Goal: Task Accomplishment & Management: Manage account settings

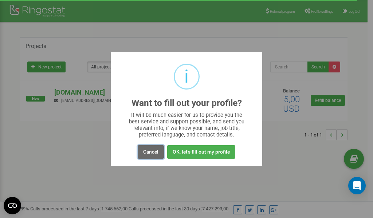
click at [152, 152] on button "Cancel" at bounding box center [151, 151] width 26 height 13
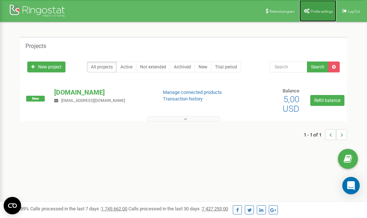
click at [318, 11] on span "Profile settings" at bounding box center [322, 11] width 22 height 4
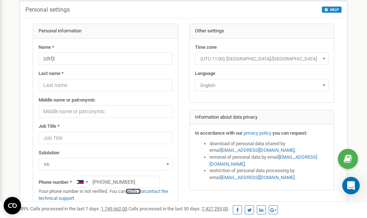
click at [136, 191] on link "verify it" at bounding box center [133, 190] width 15 height 5
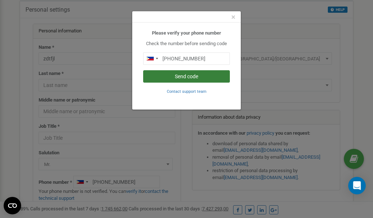
click at [186, 75] on button "Send code" at bounding box center [186, 76] width 87 height 12
